Goal: Contribute content: Add original content to the website for others to see

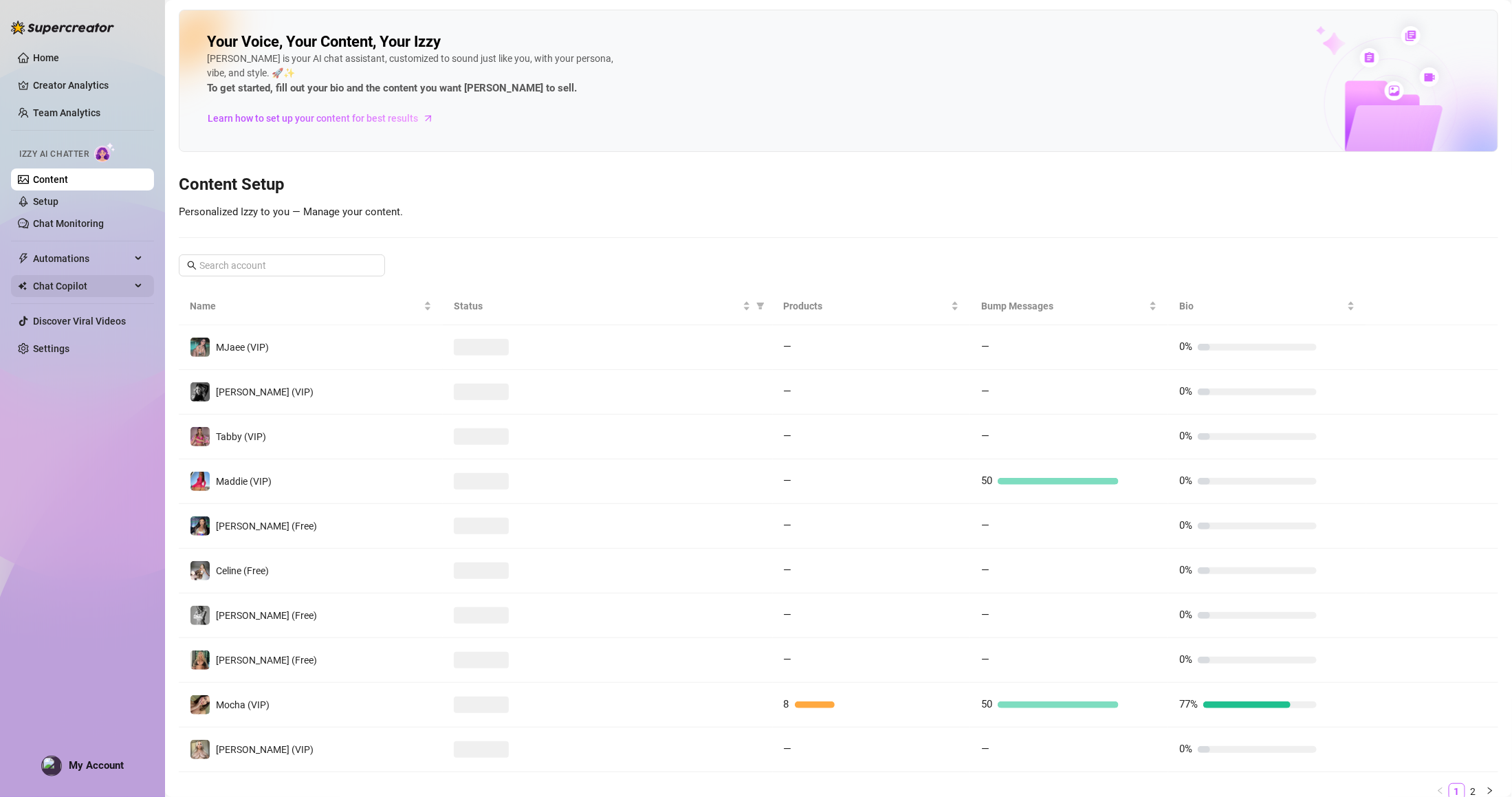
click at [69, 349] on link "Settings" at bounding box center [51, 348] width 36 height 11
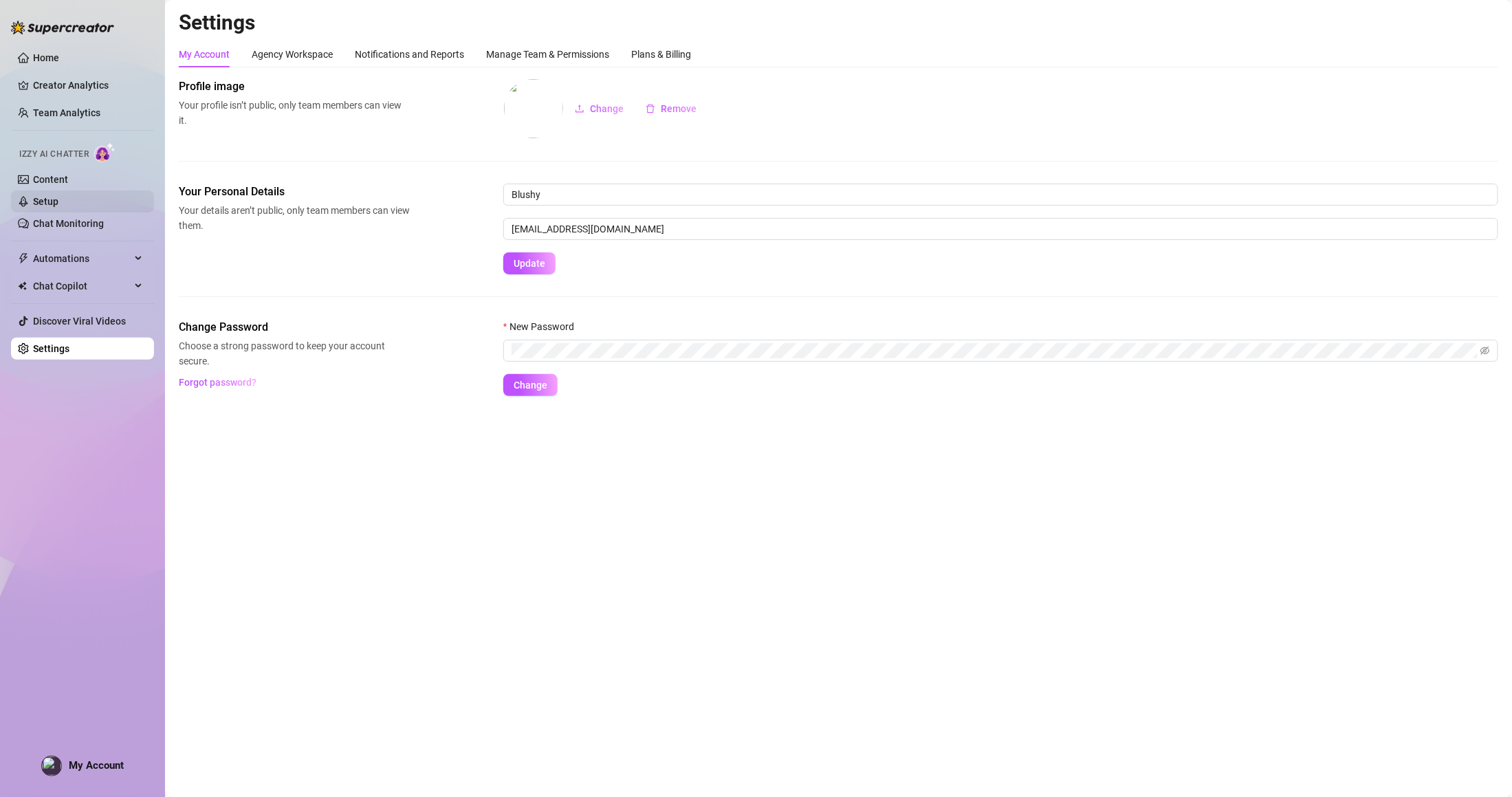
click at [59, 198] on link "Setup" at bounding box center [46, 201] width 26 height 11
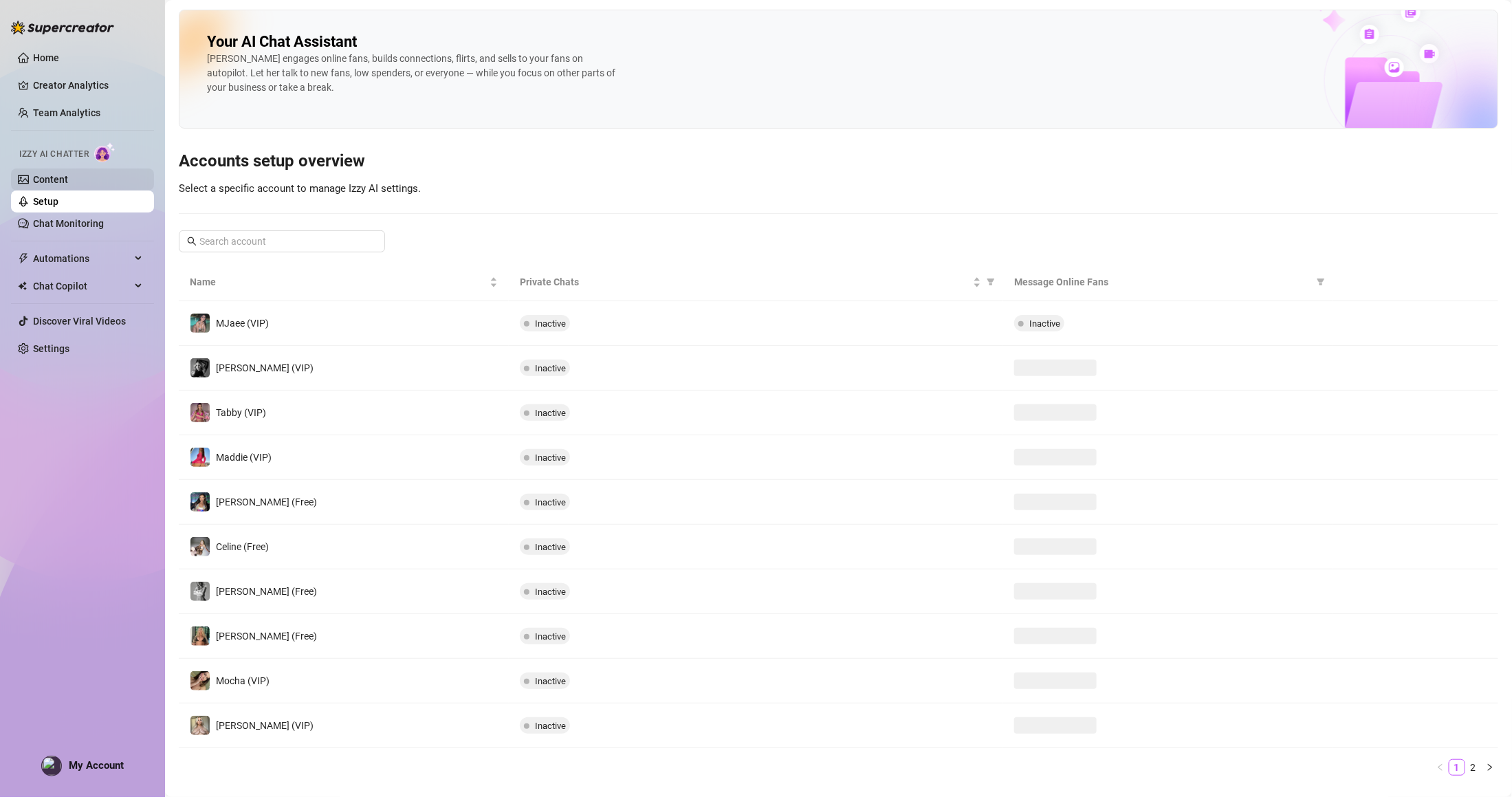
click at [68, 174] on link "Content" at bounding box center [50, 179] width 35 height 11
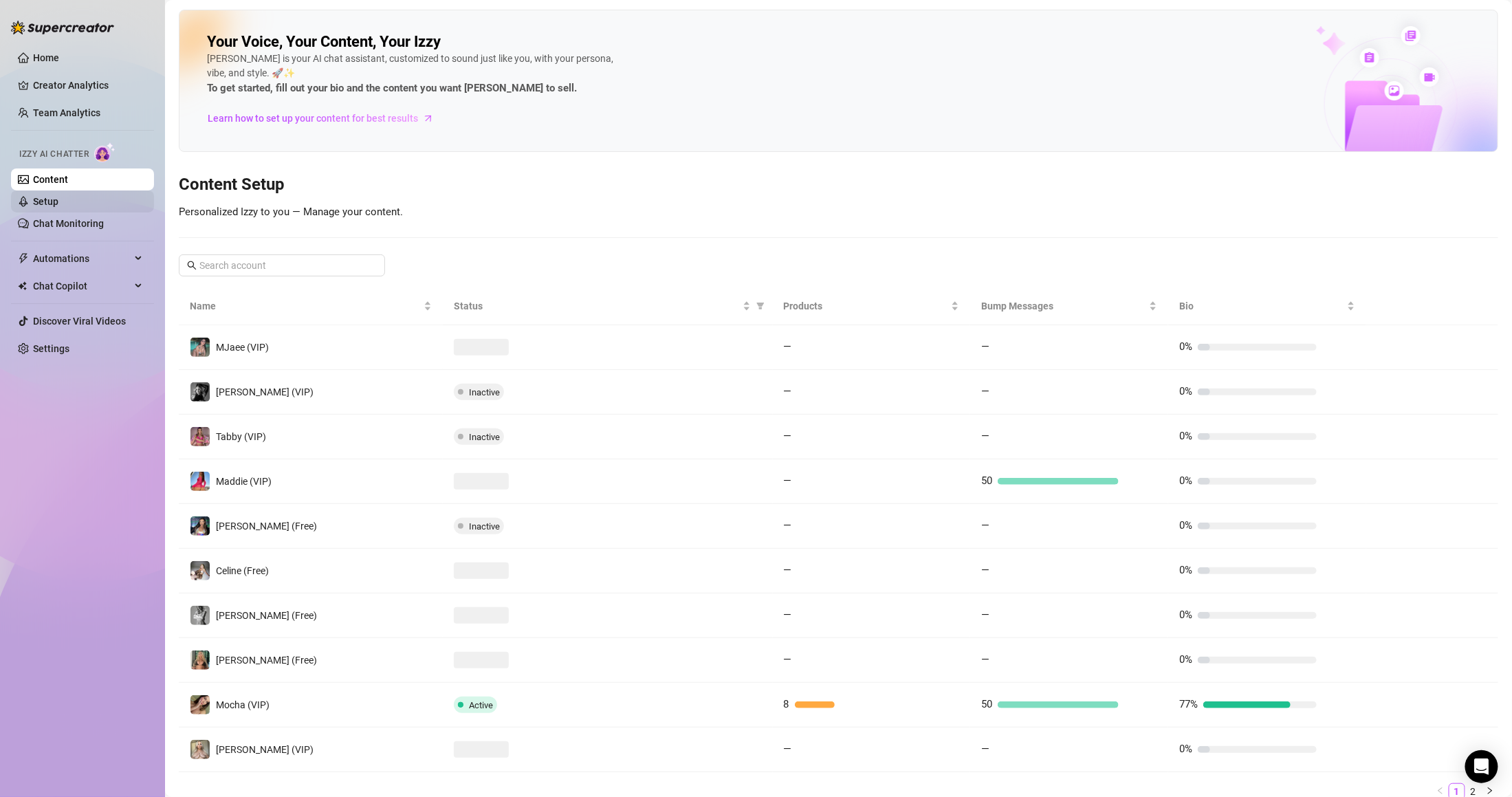
click at [59, 196] on link "Setup" at bounding box center [46, 201] width 26 height 11
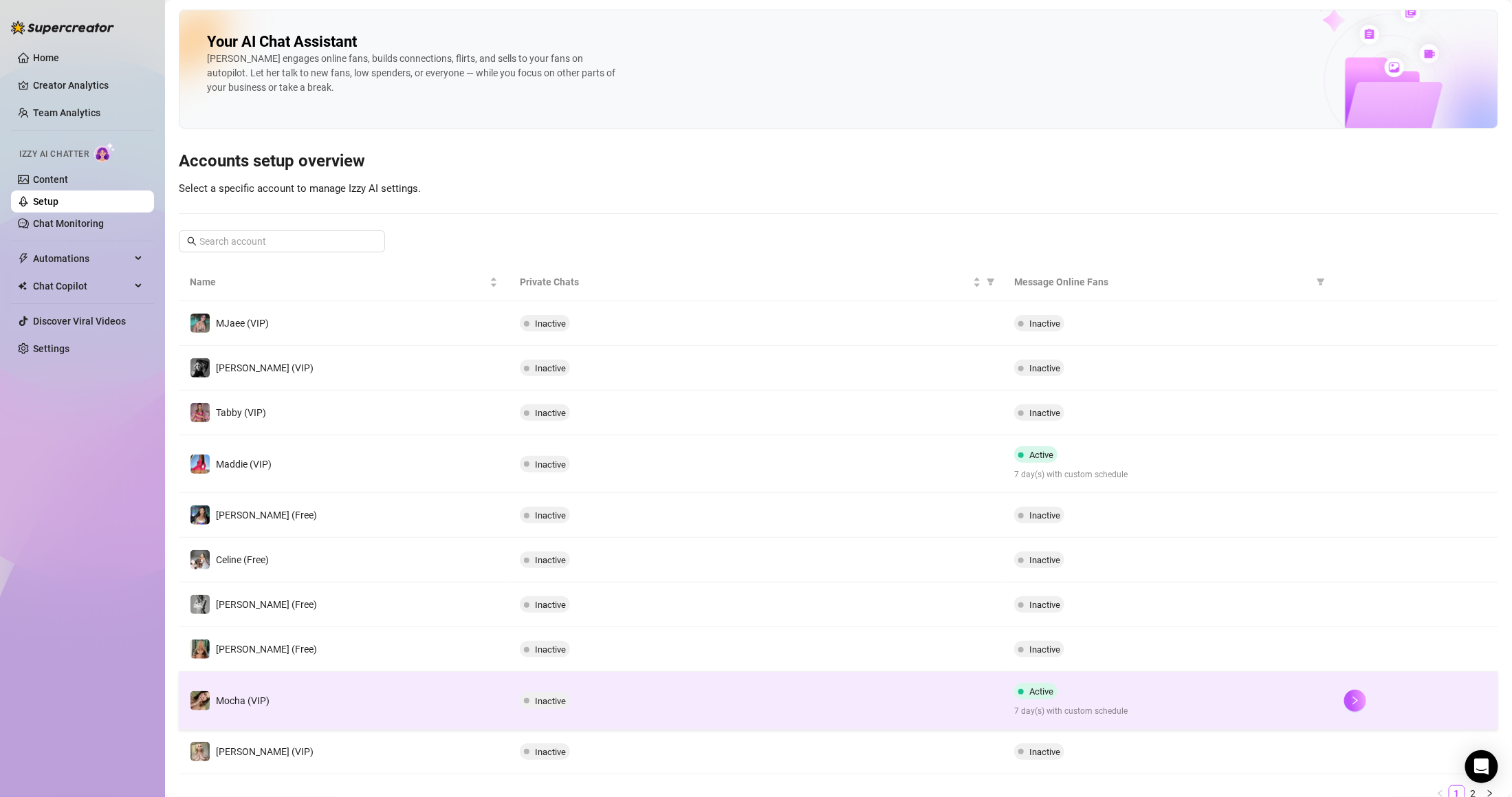
click at [614, 704] on div "Inactive" at bounding box center [756, 700] width 473 height 16
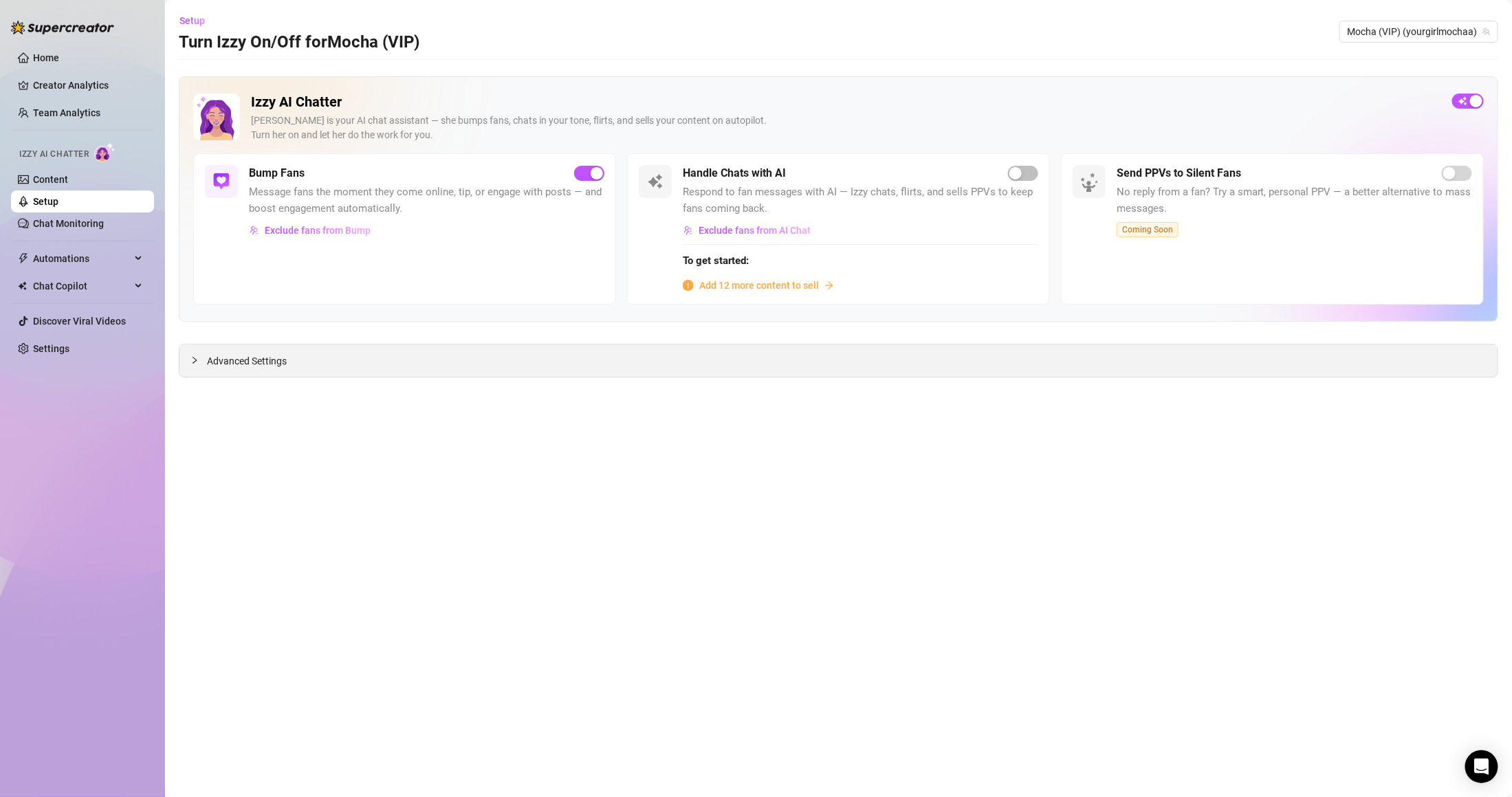
click at [440, 367] on div "Advanced Settings" at bounding box center [838, 360] width 1318 height 32
click at [68, 176] on link "Content" at bounding box center [50, 179] width 35 height 11
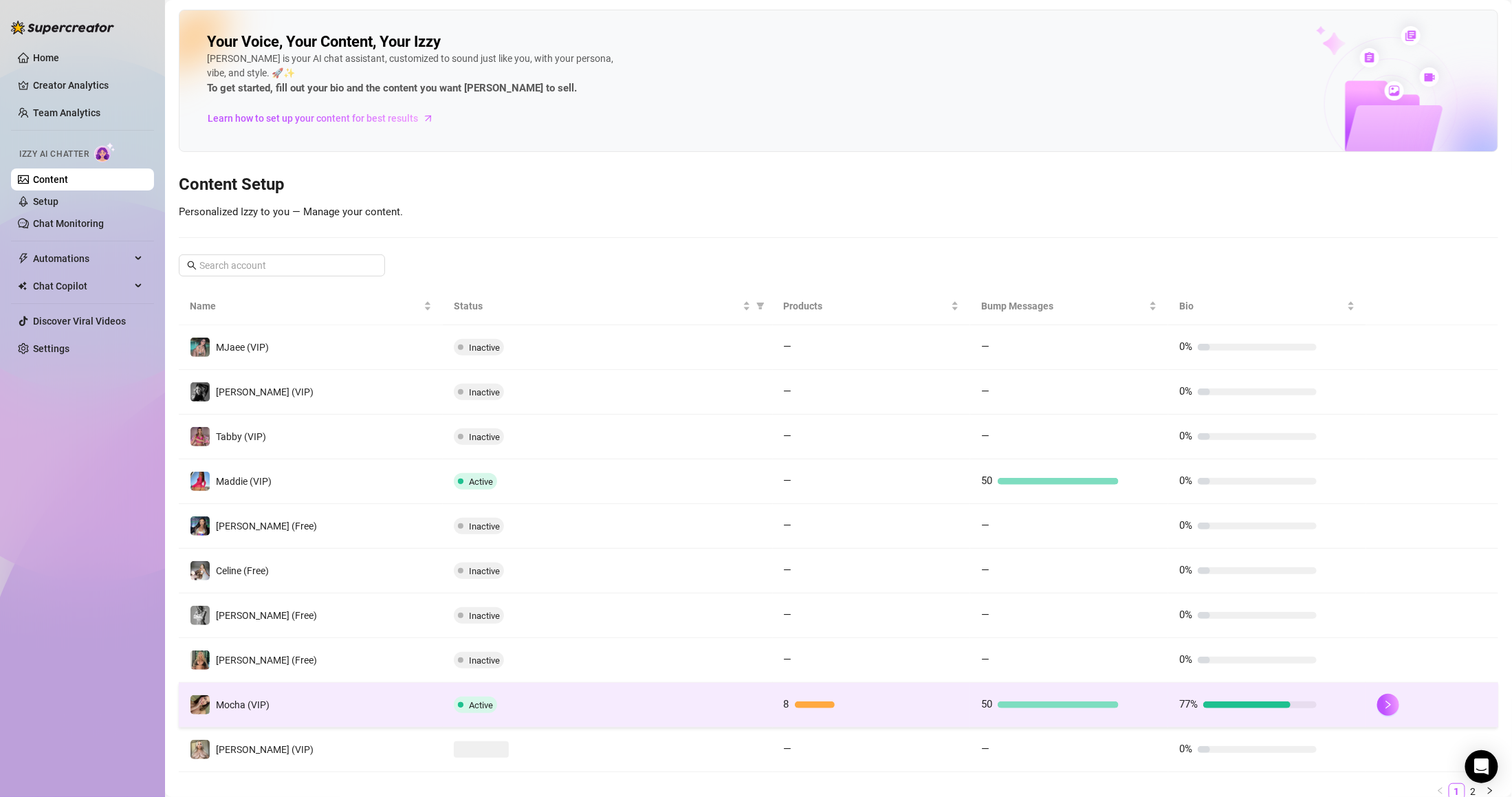
click at [300, 691] on td "Mocha (VIP)" at bounding box center [311, 705] width 264 height 45
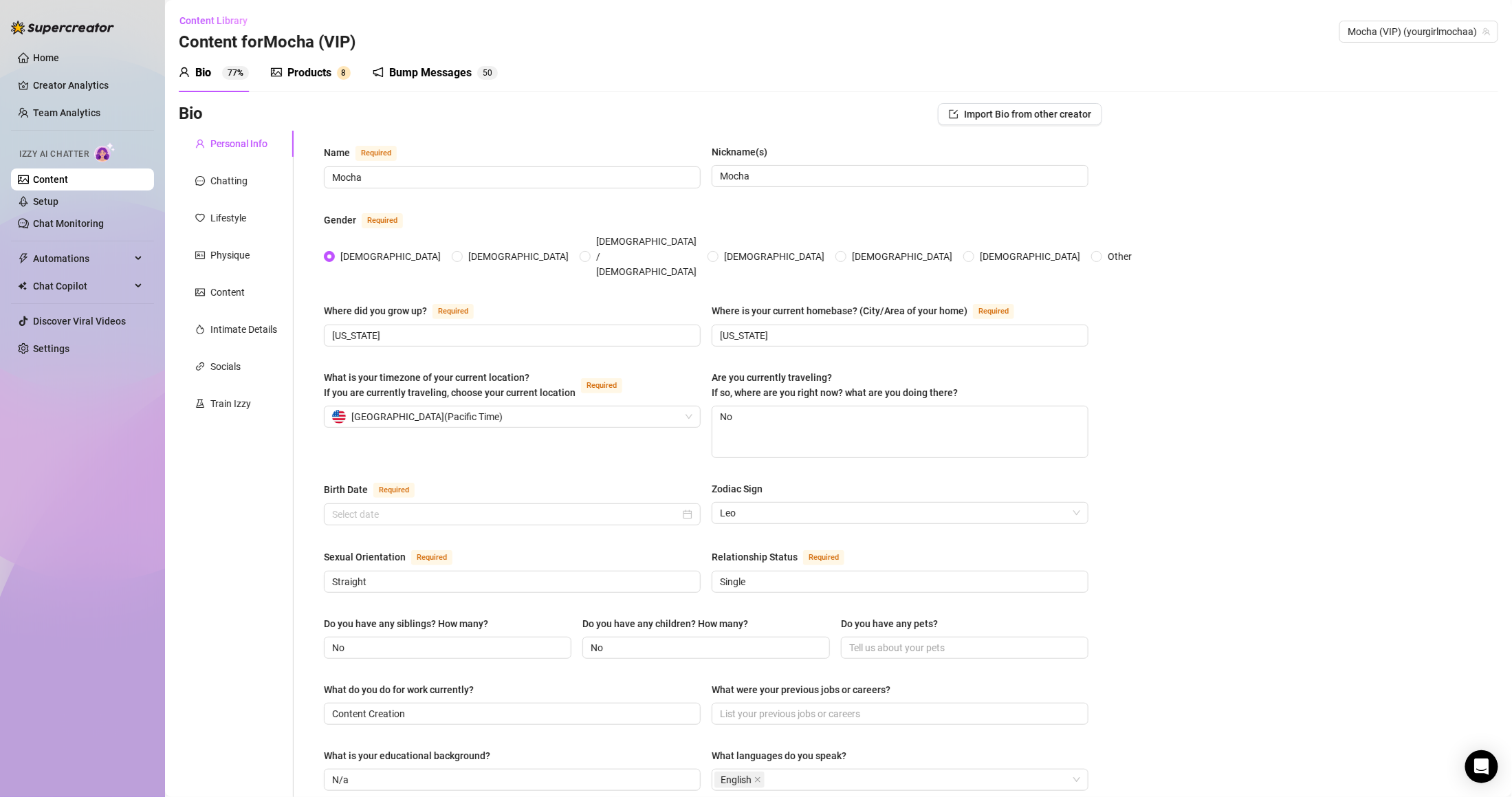
click at [318, 80] on div "Products" at bounding box center [310, 73] width 44 height 16
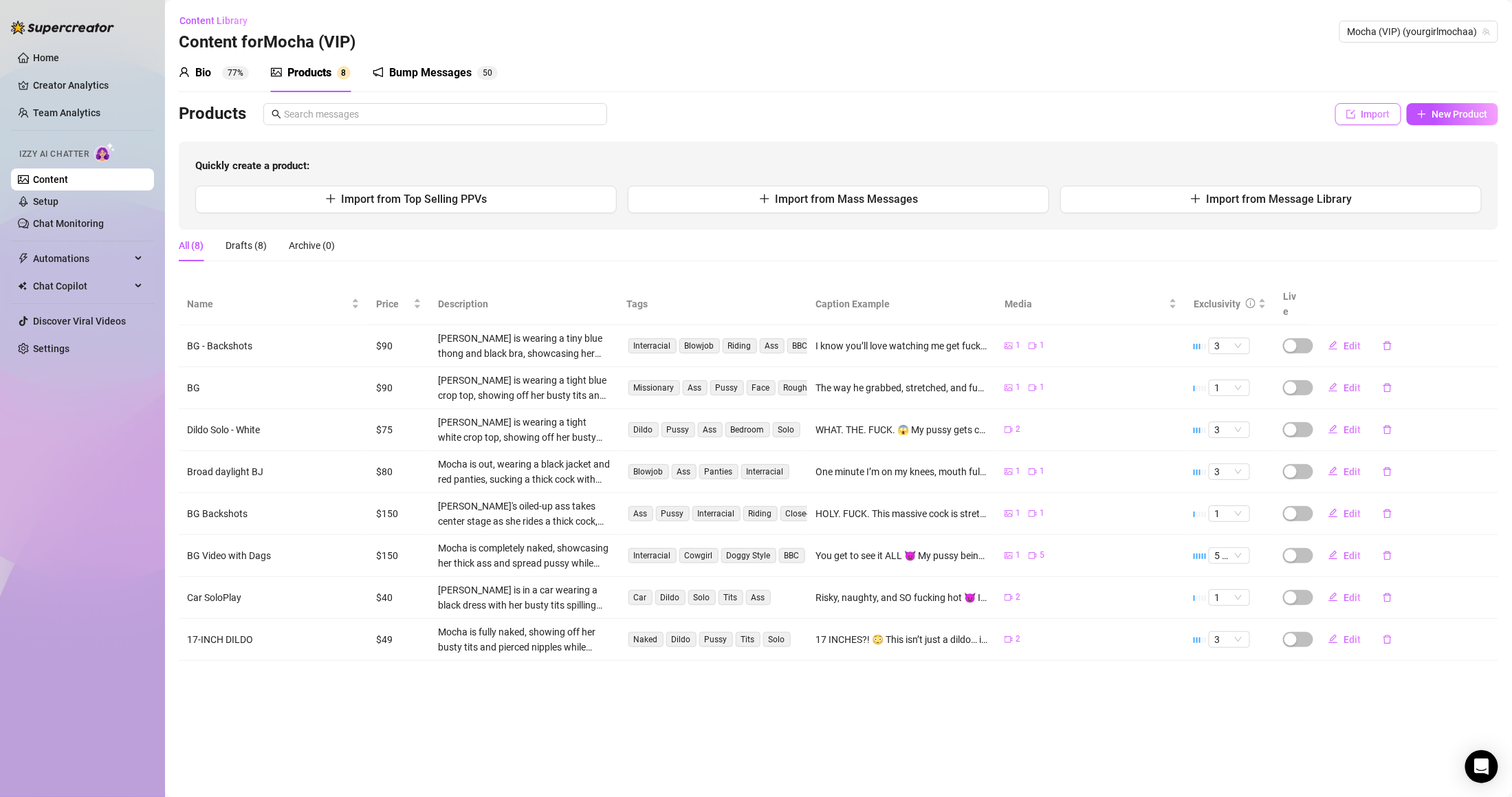
click at [1388, 108] on span "Import" at bounding box center [1376, 113] width 29 height 11
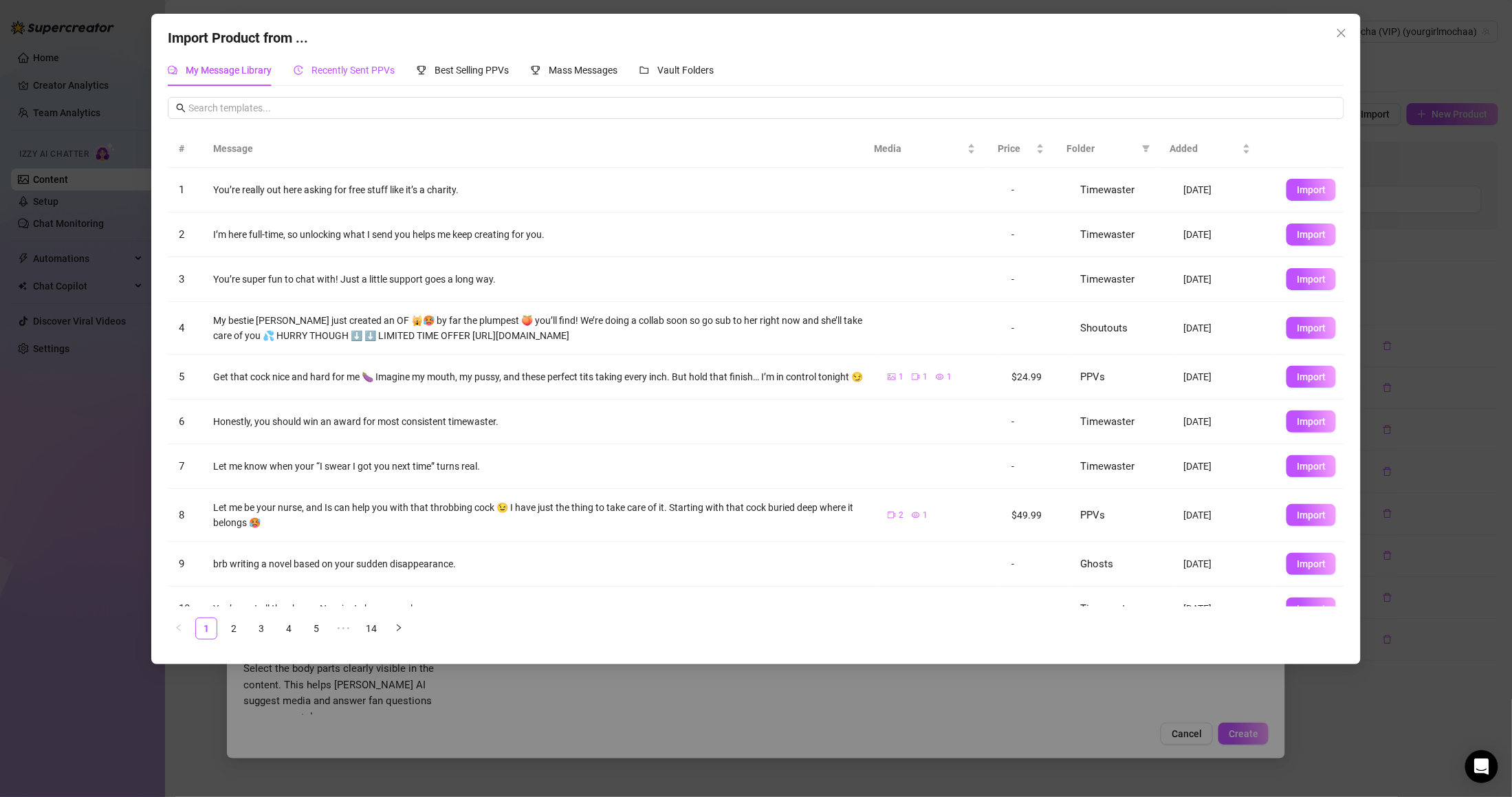
click at [381, 75] on span "Recently Sent PPVs" at bounding box center [352, 70] width 83 height 11
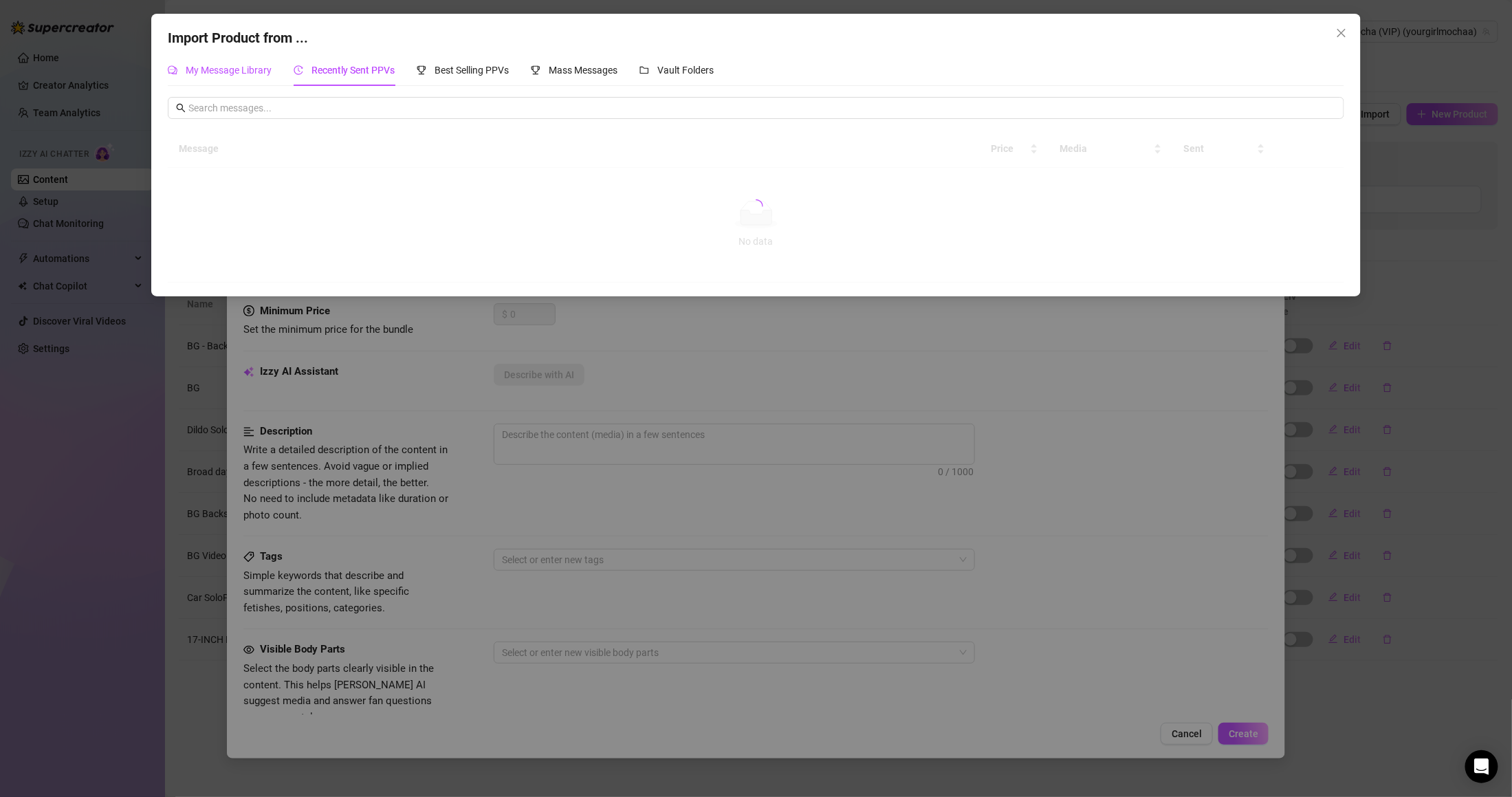
click at [240, 67] on span "My Message Library" at bounding box center [228, 70] width 86 height 11
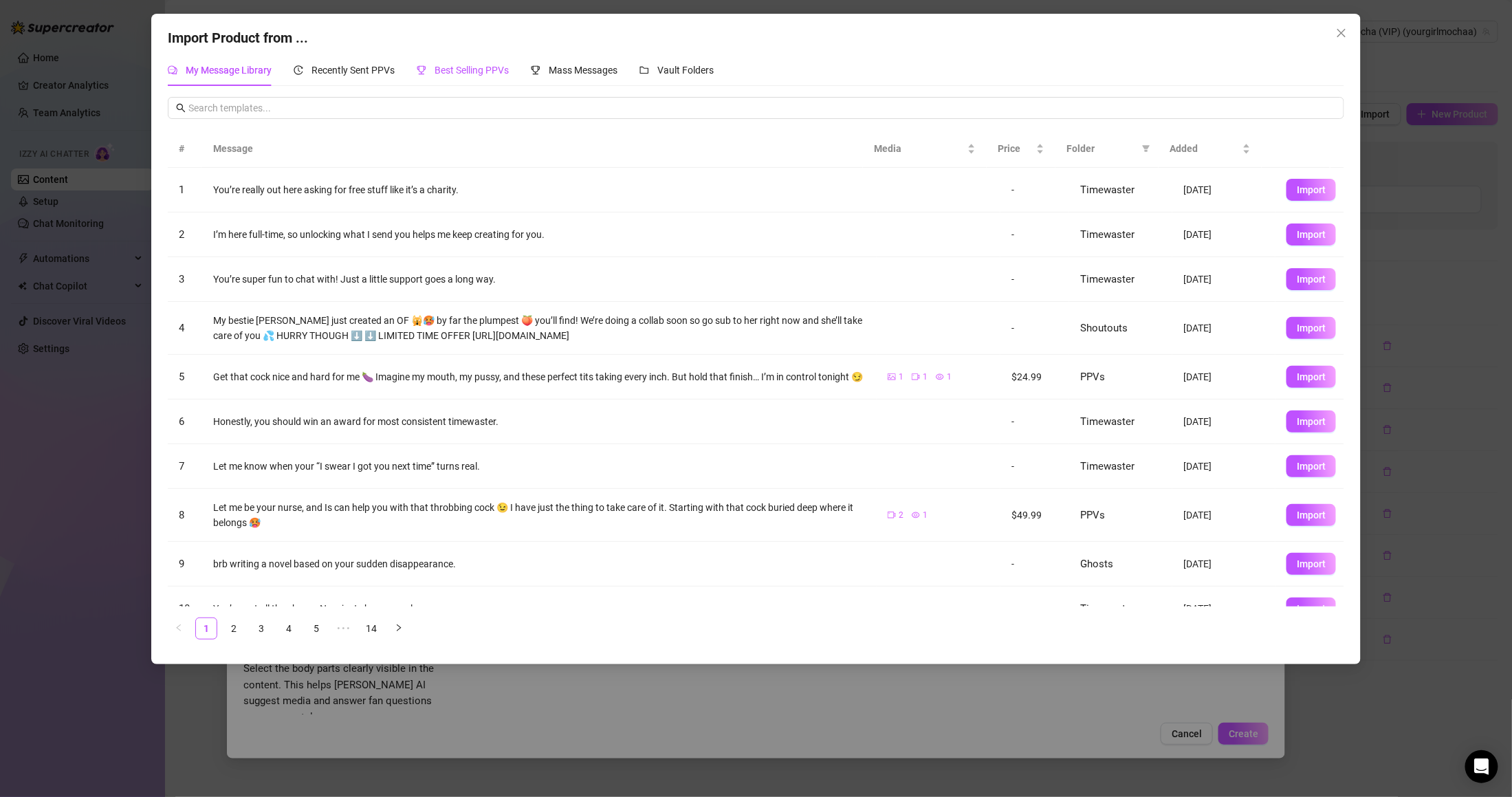
click at [502, 65] on span "Best Selling PPVs" at bounding box center [472, 70] width 74 height 11
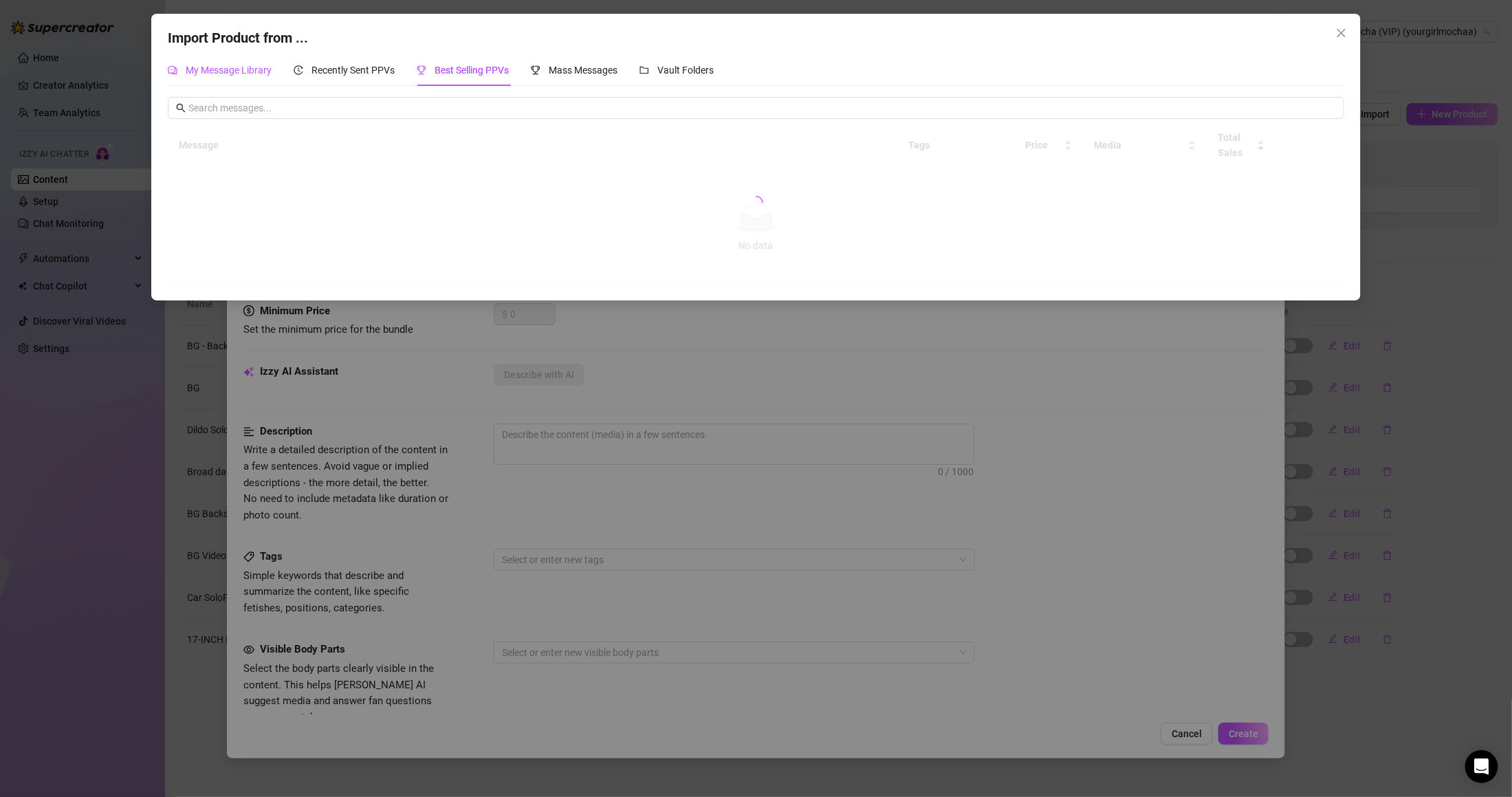
click at [262, 76] on span "My Message Library" at bounding box center [228, 70] width 86 height 11
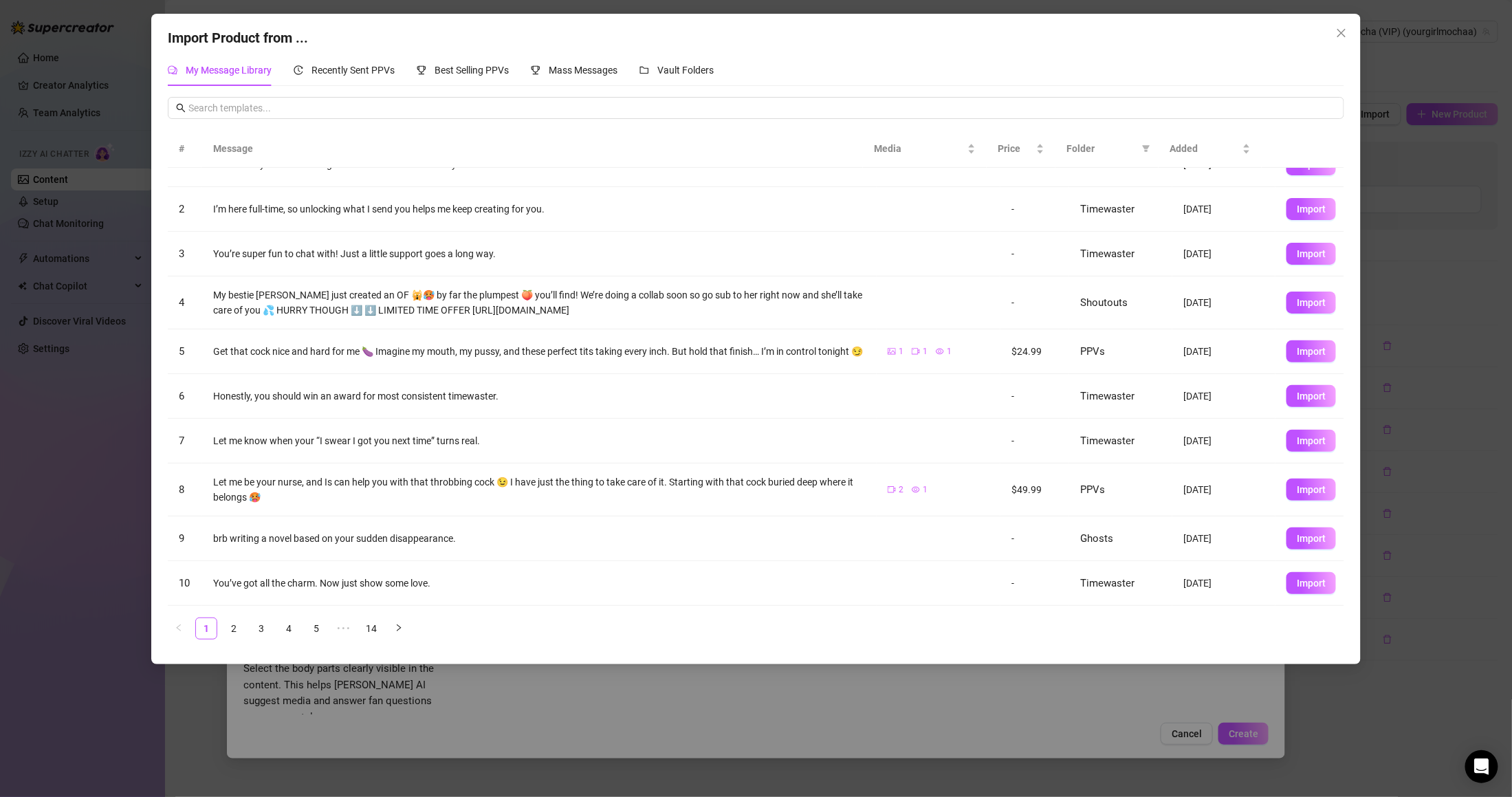
scroll to position [34, 0]
click at [575, 66] on span "Mass Messages" at bounding box center [583, 70] width 69 height 11
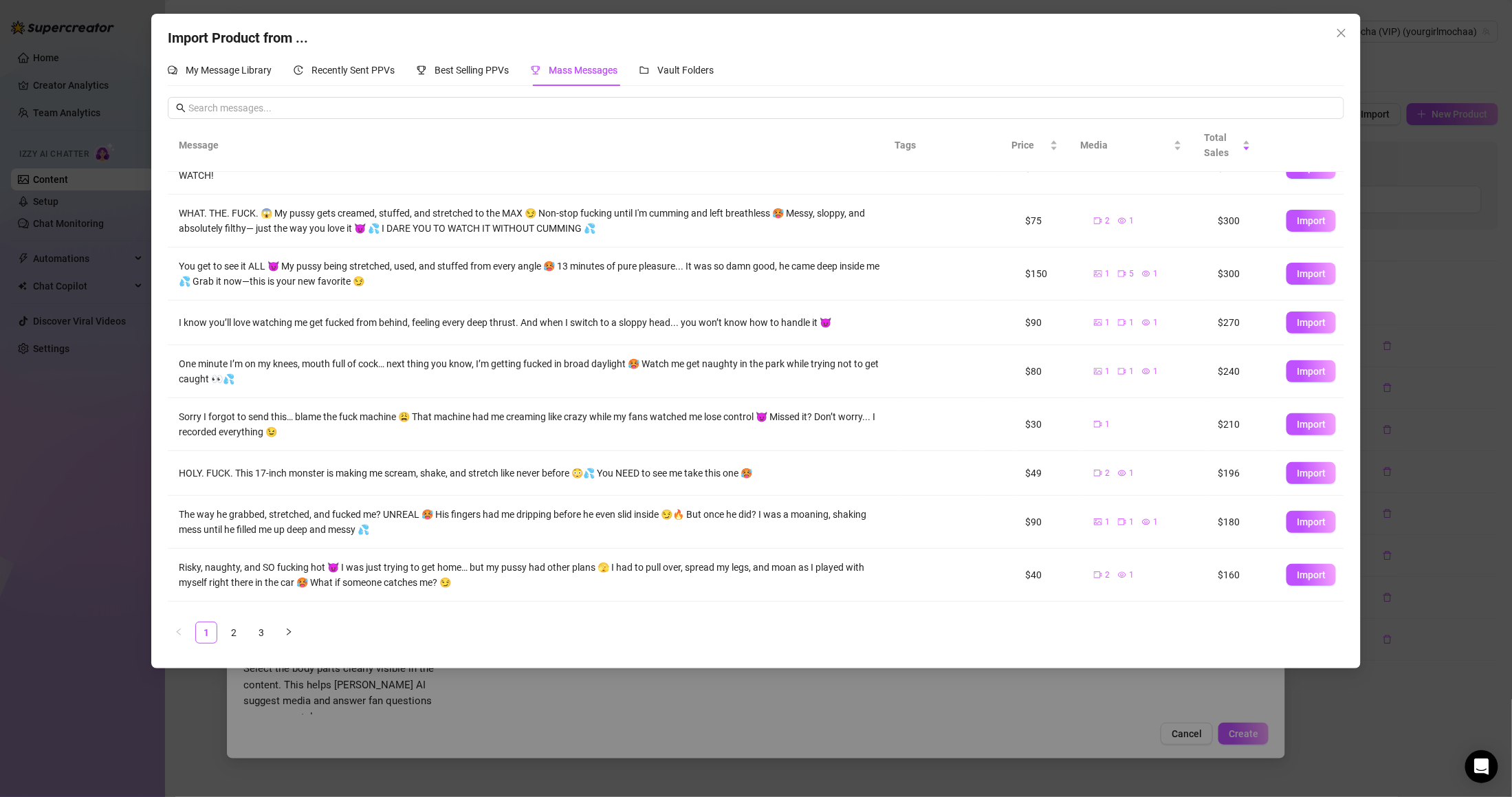
scroll to position [67, 0]
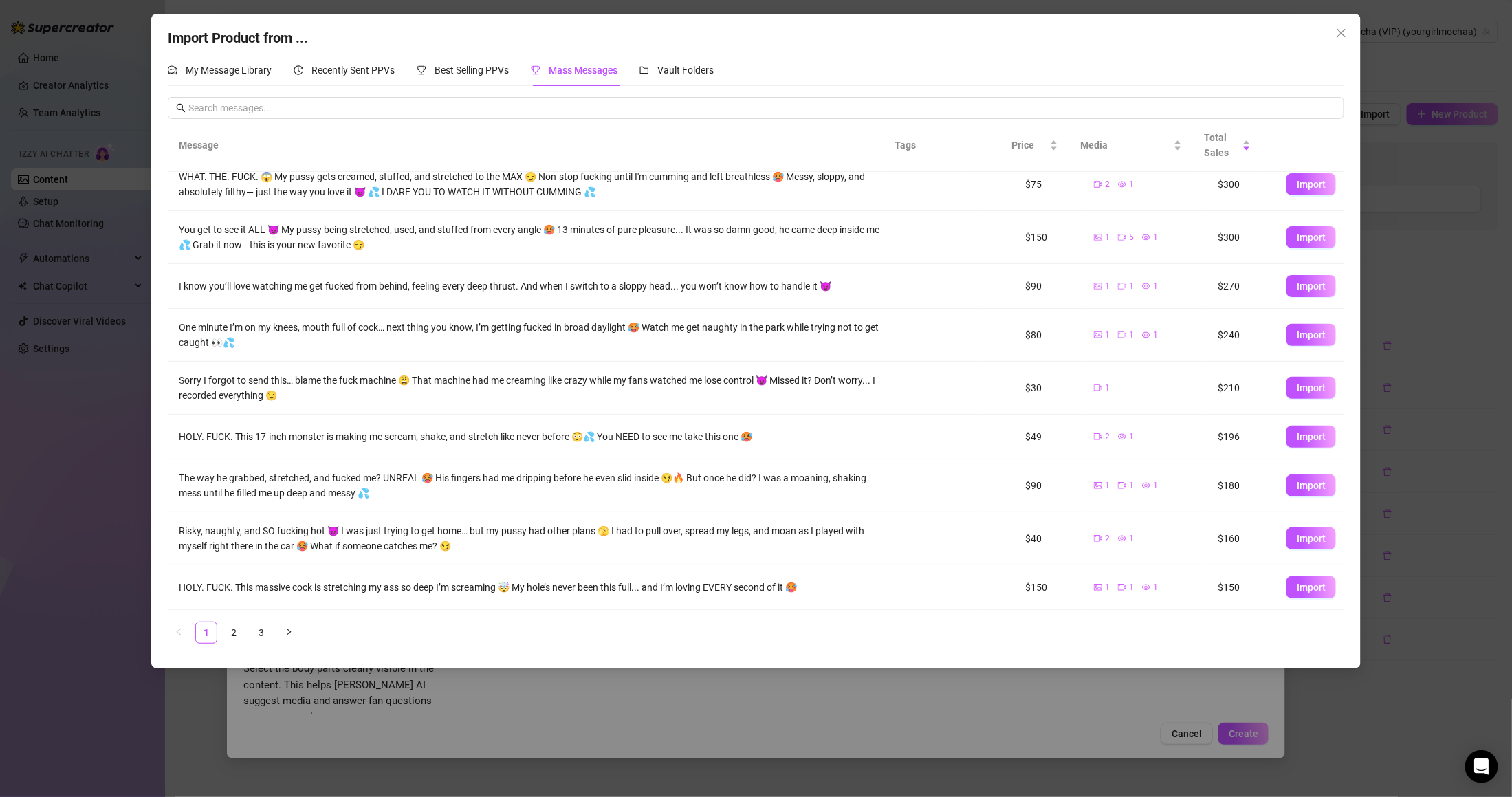
click at [968, 730] on div "Import Product from ... My Message Library Recently Sent PPVs Best Selling PPVs…" at bounding box center [756, 398] width 1512 height 797
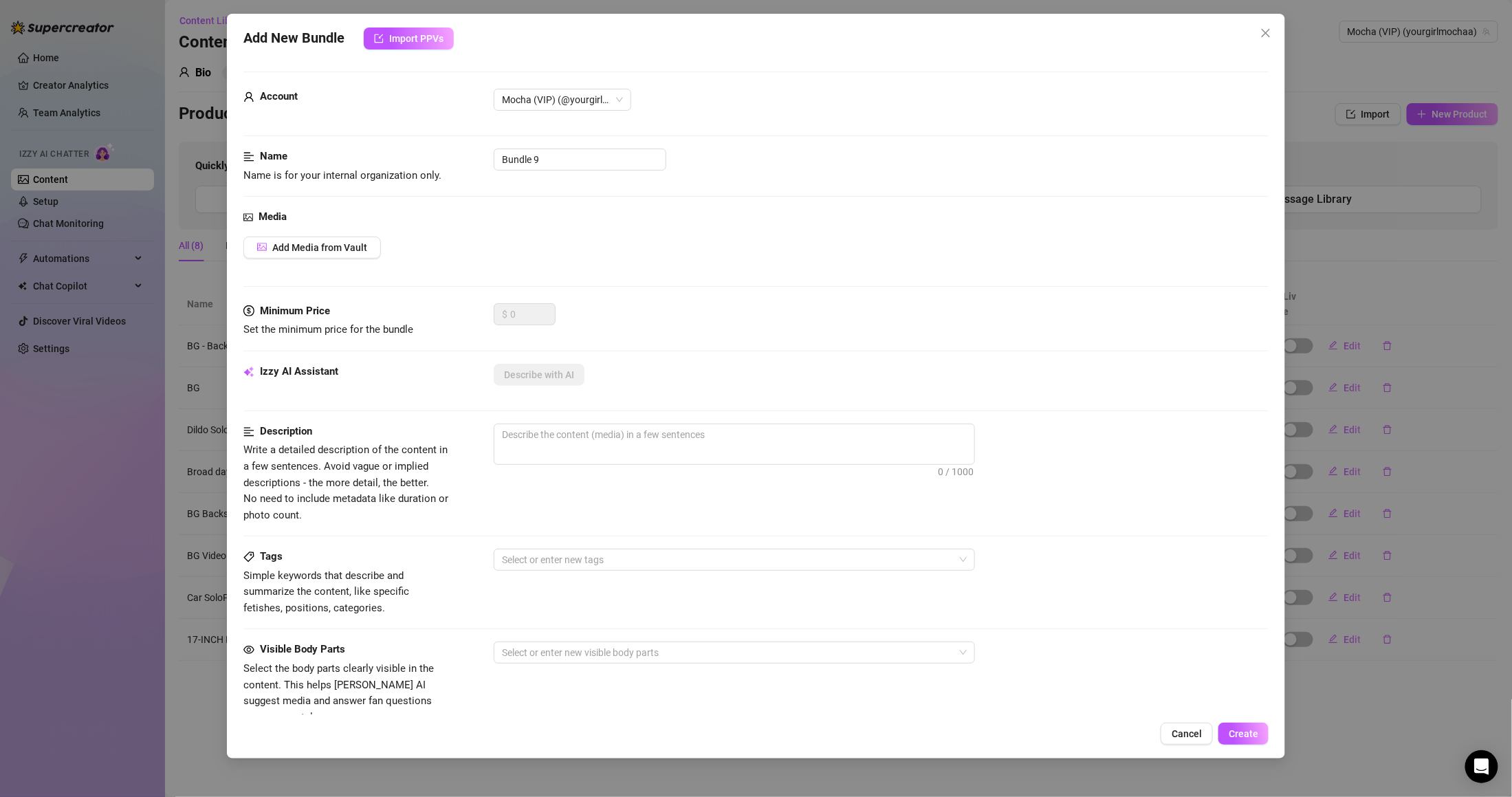
click at [983, 749] on div "Add New Bundle Import PPVs Account Mocha (VIP) (@yourgirlmochaa) Name Name is f…" at bounding box center [756, 385] width 1058 height 744
click at [970, 757] on div "Add New Bundle Import PPVs Account Mocha (VIP) (@yourgirlmochaa) Name Name is f…" at bounding box center [756, 385] width 1058 height 744
click at [896, 772] on div "Add New Bundle Import PPVs Account Mocha (VIP) (@yourgirlmochaa) Name Name is f…" at bounding box center [756, 398] width 1512 height 797
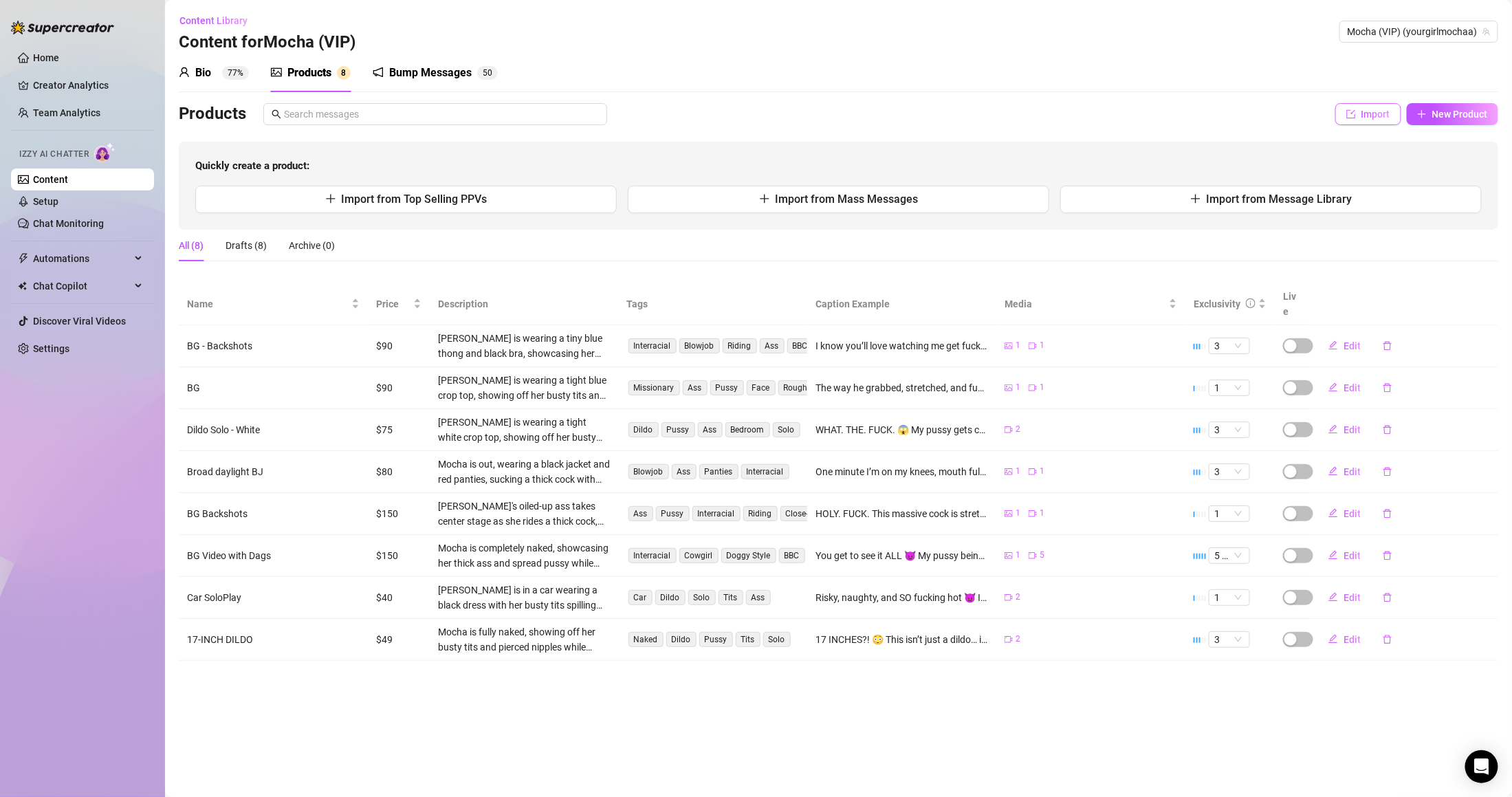
click at [1369, 121] on button "Import" at bounding box center [1368, 114] width 66 height 22
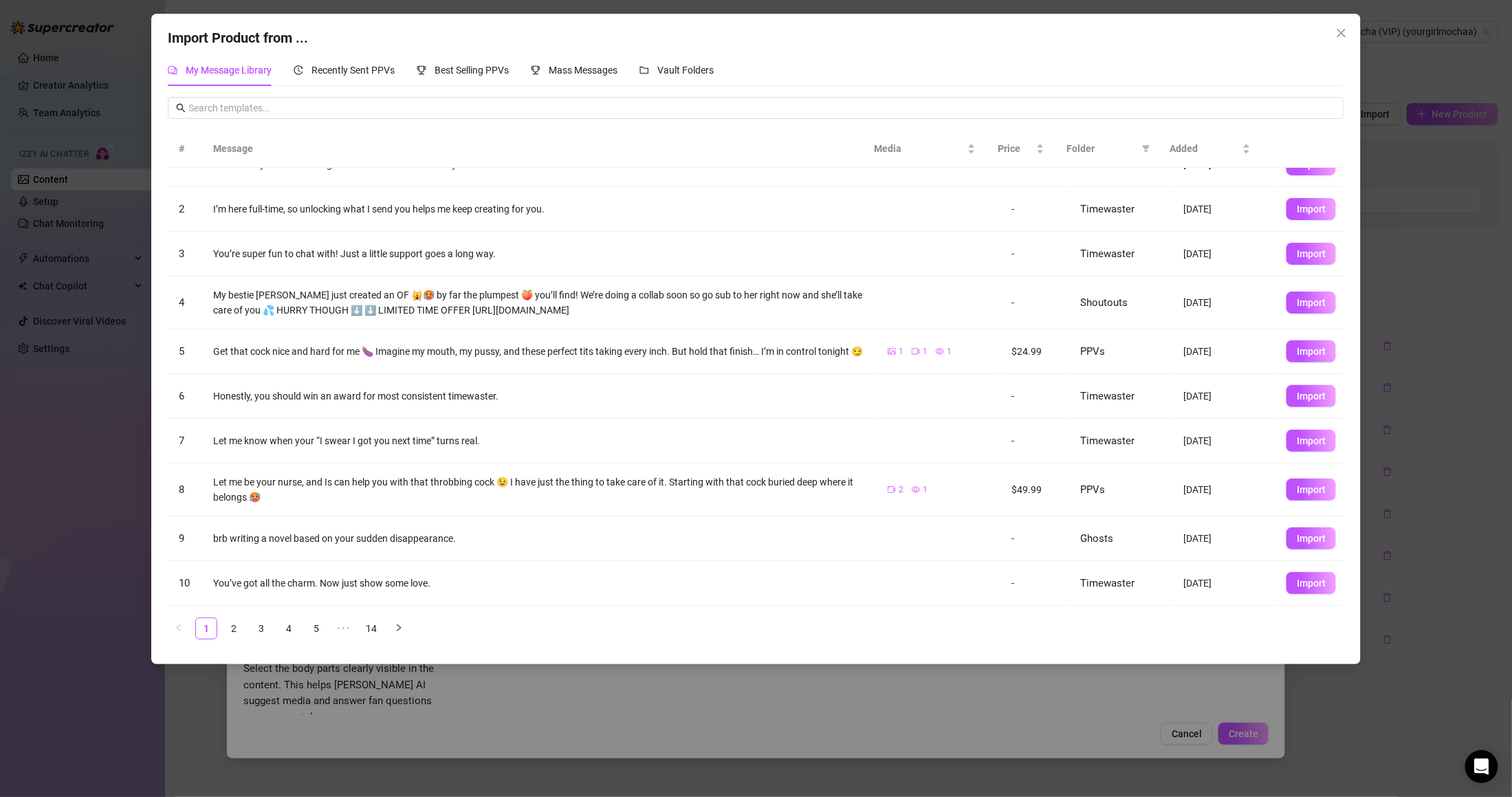
scroll to position [34, 0]
click at [586, 72] on span "Mass Messages" at bounding box center [583, 70] width 69 height 11
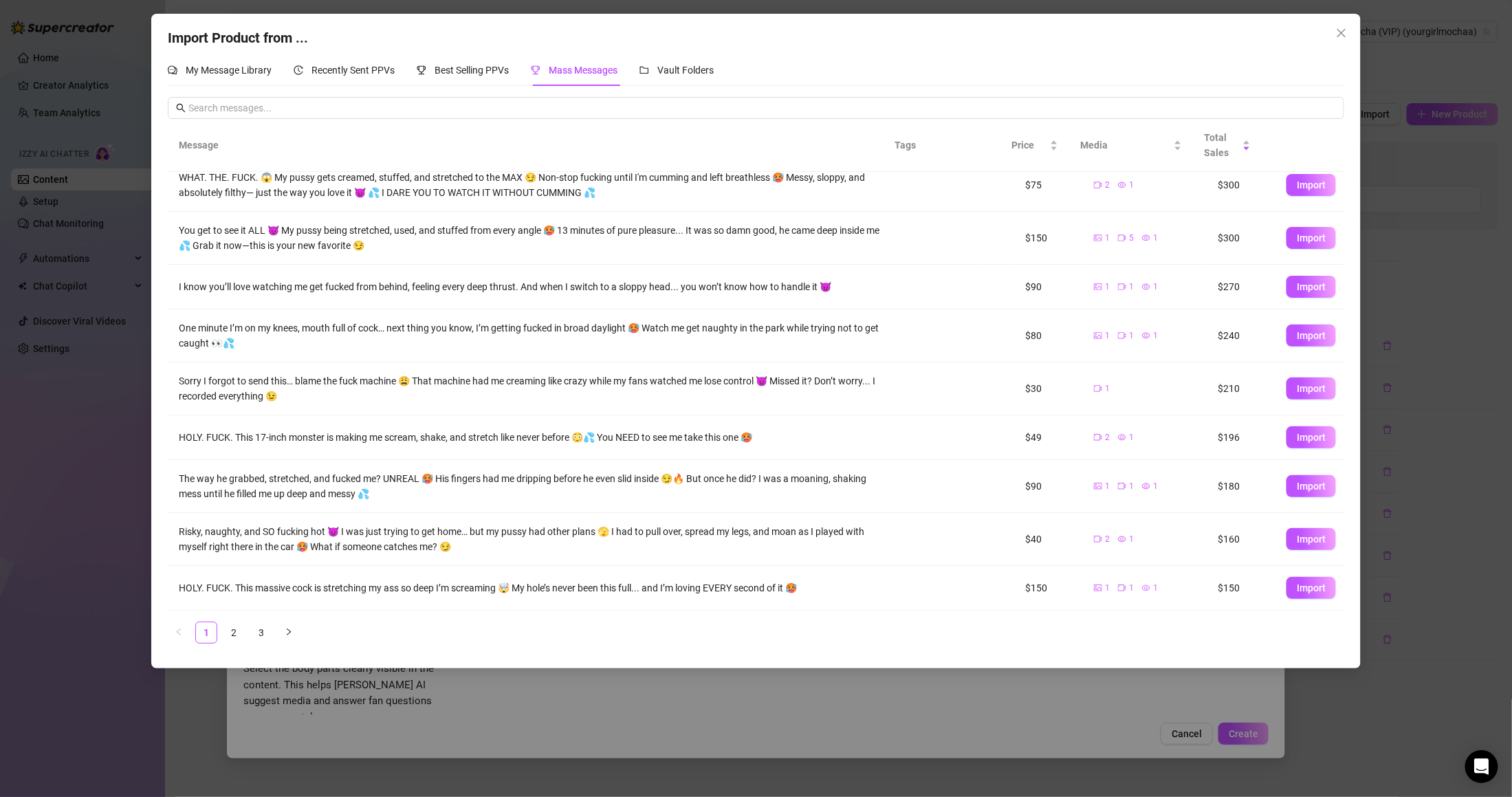
scroll to position [67, 0]
click at [1287, 537] on button "Import" at bounding box center [1311, 538] width 49 height 22
type textarea "Risky, naughty, and SO fucking hot 😈 I was just trying to get home… but my puss…"
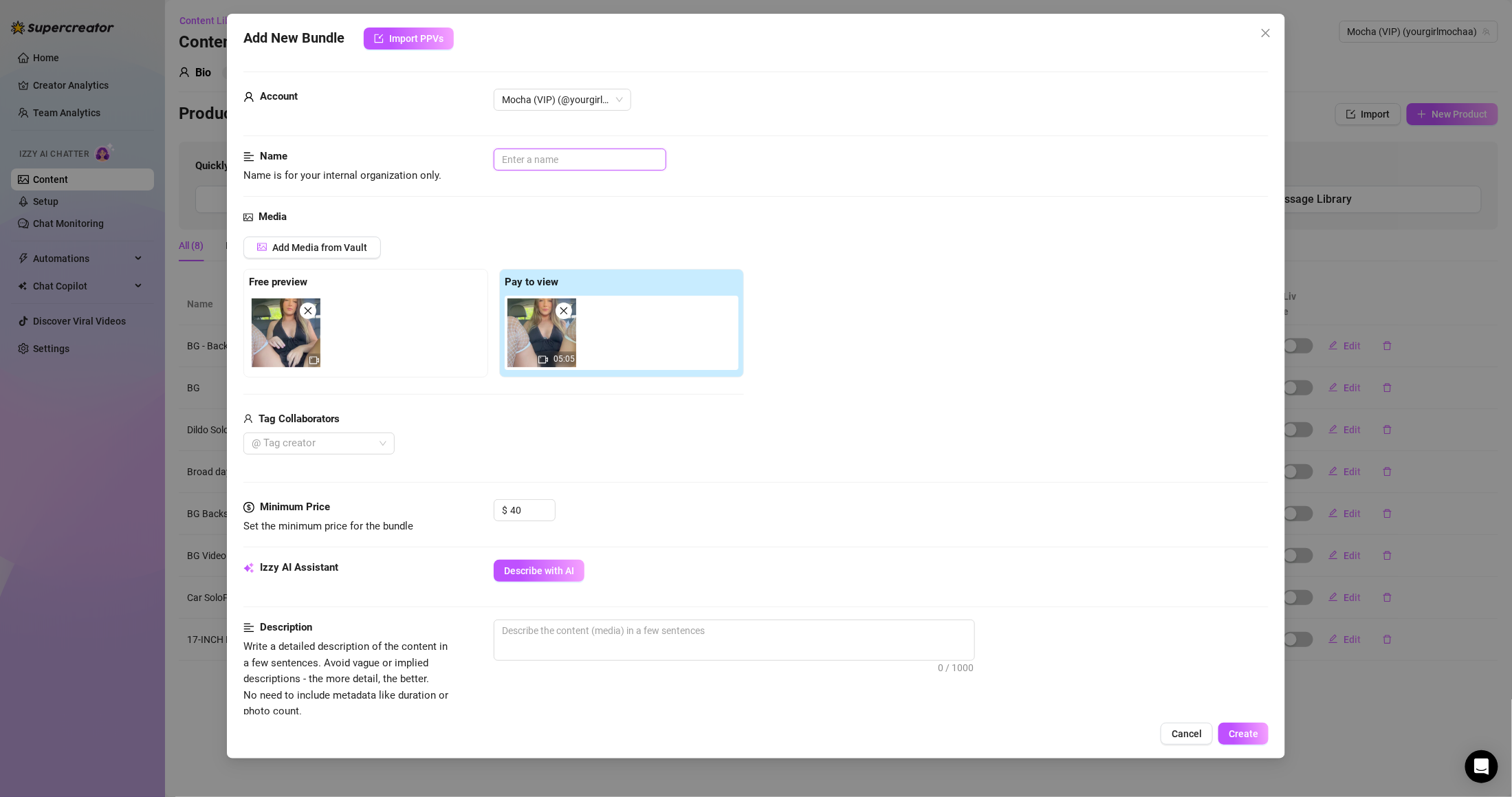
click at [559, 151] on input "text" at bounding box center [580, 159] width 173 height 22
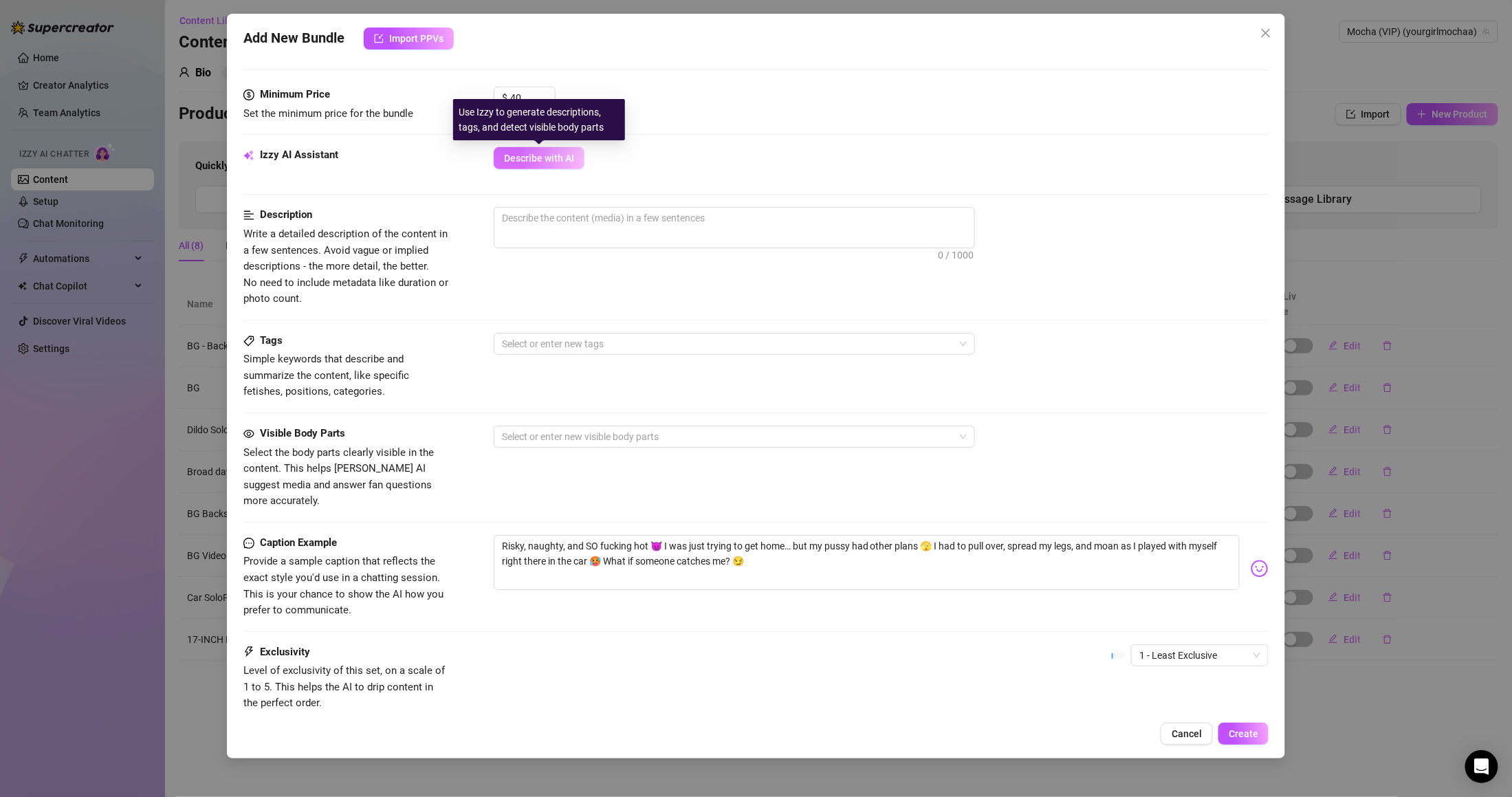
type input "Car SOLO"
click at [551, 163] on span "Describe with AI" at bounding box center [539, 158] width 70 height 11
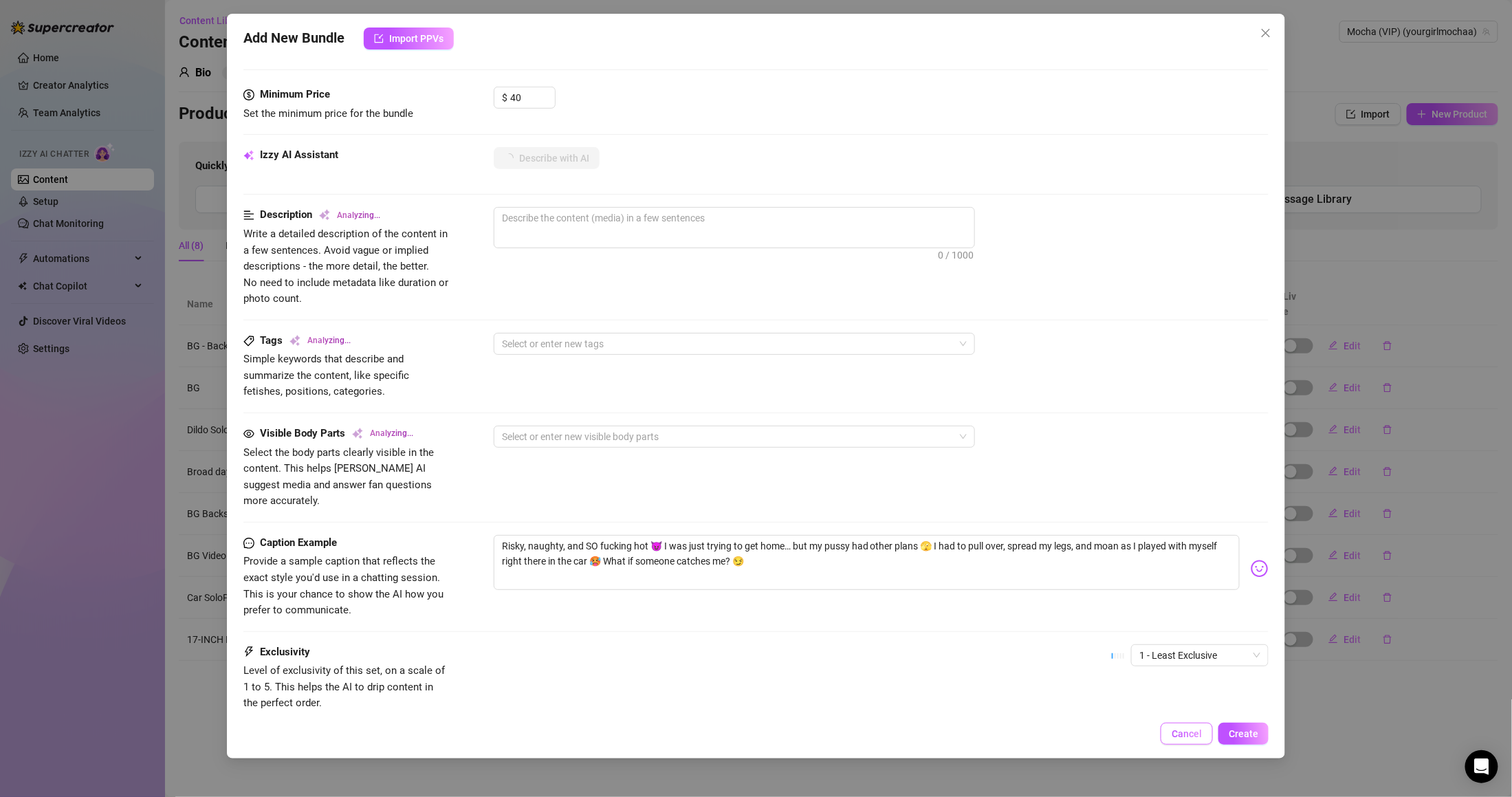
click at [1172, 723] on button "Cancel" at bounding box center [1186, 733] width 52 height 22
